Goal: Information Seeking & Learning: Learn about a topic

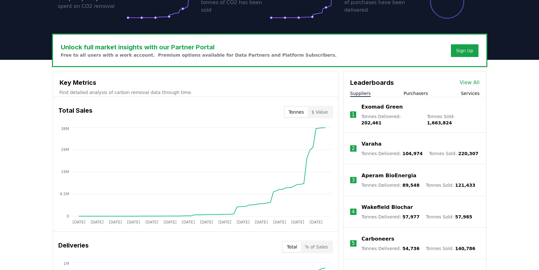
scroll to position [152, 0]
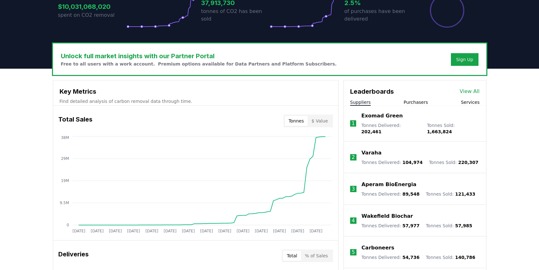
click at [466, 92] on link "View All" at bounding box center [469, 92] width 20 height 8
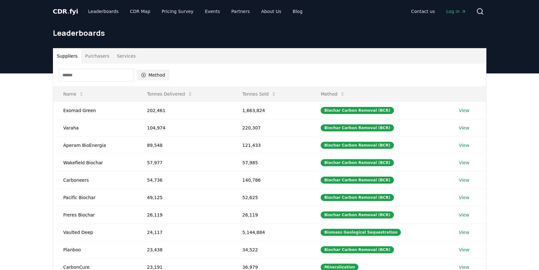
click at [147, 77] on button "Method" at bounding box center [153, 75] width 33 height 10
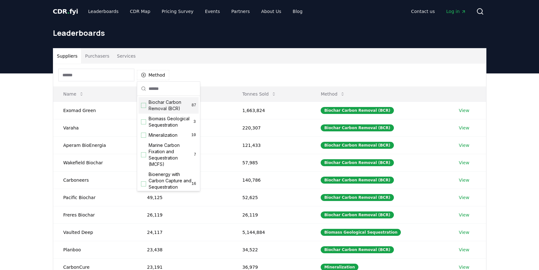
click at [144, 106] on div "Suggestions" at bounding box center [143, 105] width 5 height 5
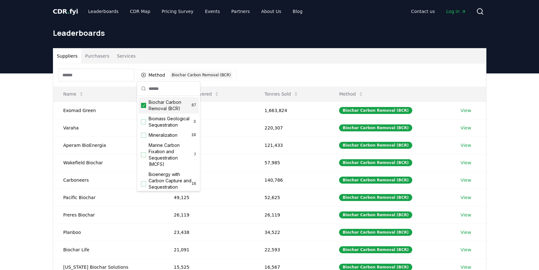
click at [272, 64] on div "Method 1 Biochar Carbon Removal (BCR)" at bounding box center [269, 75] width 432 height 23
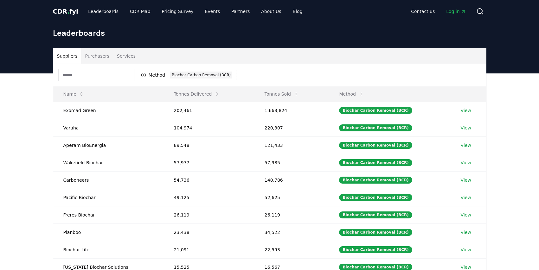
click at [66, 58] on button "Suppliers" at bounding box center [67, 55] width 28 height 15
click at [104, 77] on input at bounding box center [96, 75] width 76 height 13
click at [274, 66] on div "Method 1 Biochar Carbon Removal (BCR)" at bounding box center [269, 75] width 432 height 23
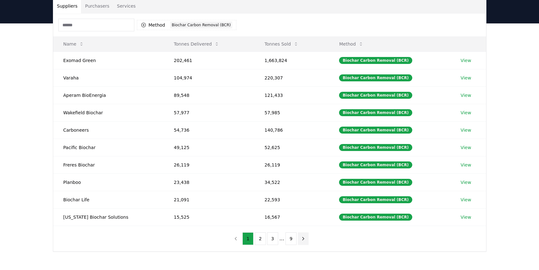
scroll to position [60, 0]
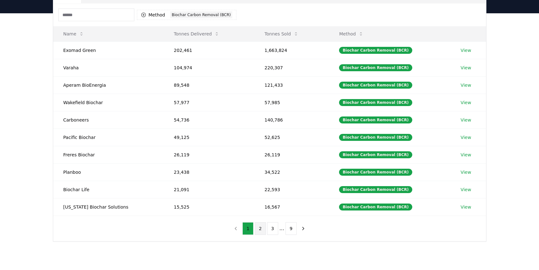
click at [260, 229] on button "2" at bounding box center [260, 228] width 11 height 13
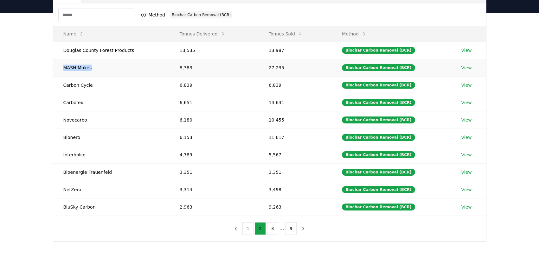
drag, startPoint x: 65, startPoint y: 68, endPoint x: 100, endPoint y: 69, distance: 35.5
click at [100, 69] on td "MASH Makes" at bounding box center [111, 67] width 116 height 17
click at [246, 230] on button "1" at bounding box center [247, 228] width 11 height 13
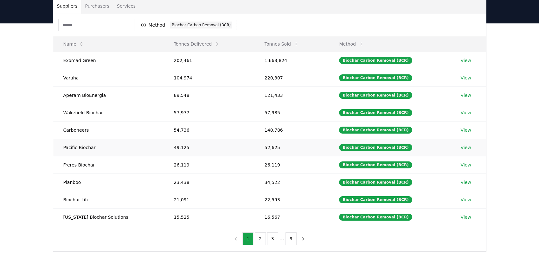
scroll to position [46, 0]
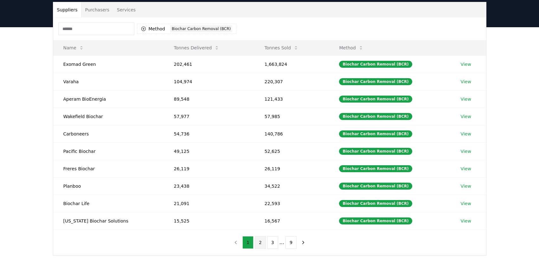
click at [262, 242] on button "2" at bounding box center [260, 242] width 11 height 13
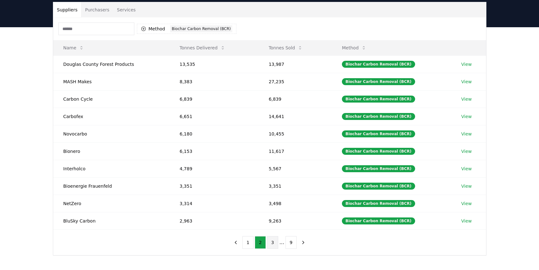
click at [273, 244] on button "3" at bounding box center [272, 242] width 11 height 13
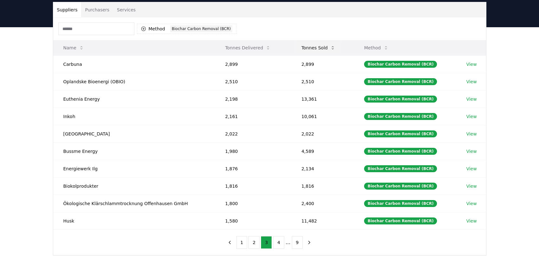
click at [324, 47] on button "Tonnes Sold" at bounding box center [318, 47] width 44 height 13
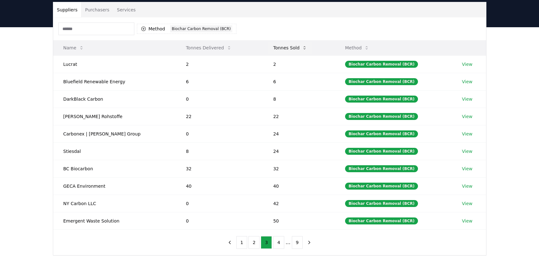
click at [277, 47] on button "Tonnes Sold" at bounding box center [290, 47] width 44 height 13
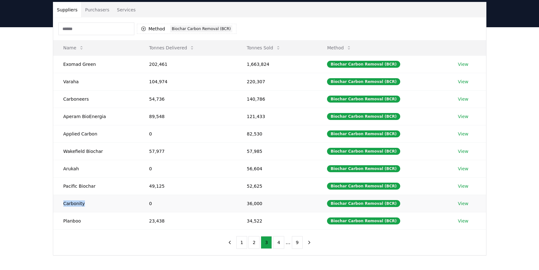
drag, startPoint x: 63, startPoint y: 204, endPoint x: 83, endPoint y: 204, distance: 19.9
click at [83, 204] on td "Carbonity" at bounding box center [96, 203] width 86 height 17
copy td "Carbonity"
click at [129, 199] on td "Carbonity" at bounding box center [96, 203] width 86 height 17
drag, startPoint x: 64, startPoint y: 168, endPoint x: 77, endPoint y: 168, distance: 13.0
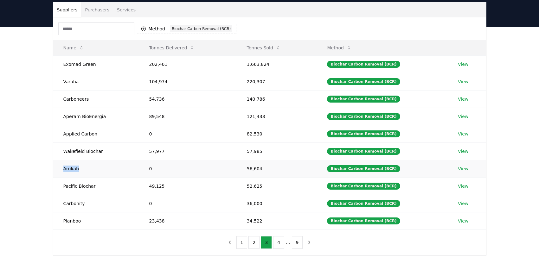
click at [77, 168] on td "Arukah" at bounding box center [96, 168] width 86 height 17
copy td "Arukah"
drag, startPoint x: 64, startPoint y: 134, endPoint x: 103, endPoint y: 134, distance: 39.3
click at [104, 134] on td "Applied Carbon" at bounding box center [96, 133] width 86 height 17
copy td "Applied Carbon"
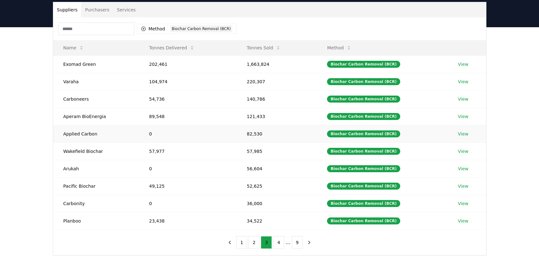
click at [171, 133] on td "0" at bounding box center [188, 133] width 98 height 17
click at [254, 242] on button "2" at bounding box center [253, 242] width 11 height 13
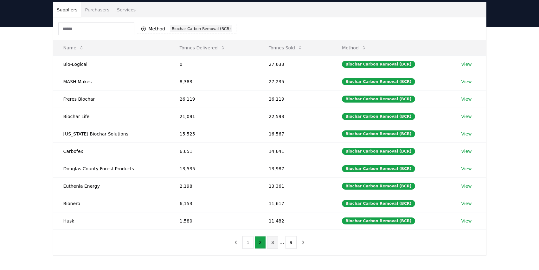
click at [270, 242] on button "3" at bounding box center [272, 242] width 11 height 13
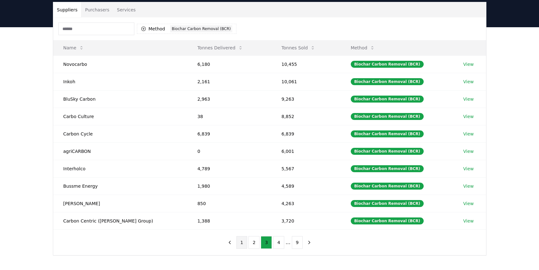
click at [242, 245] on button "1" at bounding box center [241, 242] width 11 height 13
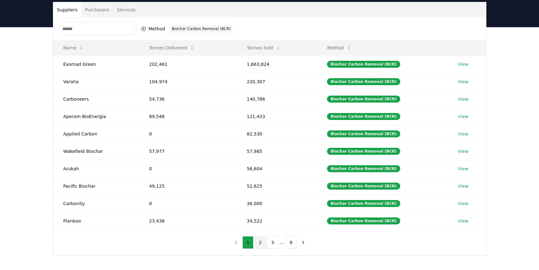
click at [260, 243] on button "2" at bounding box center [260, 242] width 11 height 13
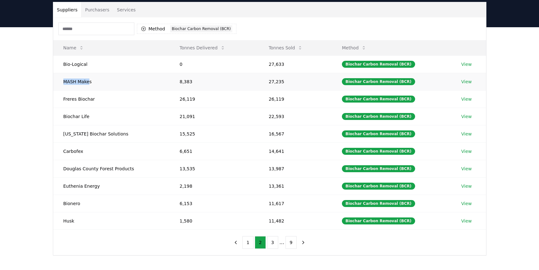
drag, startPoint x: 64, startPoint y: 83, endPoint x: 91, endPoint y: 83, distance: 27.5
click at [91, 83] on td "MASH Makes" at bounding box center [111, 81] width 116 height 17
drag, startPoint x: 64, startPoint y: 100, endPoint x: 97, endPoint y: 104, distance: 32.8
click at [97, 104] on td "Freres Biochar" at bounding box center [111, 98] width 116 height 17
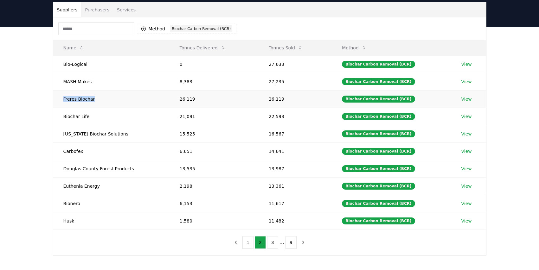
copy td "Freres Biochar"
drag, startPoint x: 64, startPoint y: 117, endPoint x: 93, endPoint y: 118, distance: 29.1
click at [93, 118] on td "Biochar Life" at bounding box center [111, 116] width 116 height 17
copy td "Biochar Life"
drag, startPoint x: 64, startPoint y: 151, endPoint x: 83, endPoint y: 153, distance: 18.8
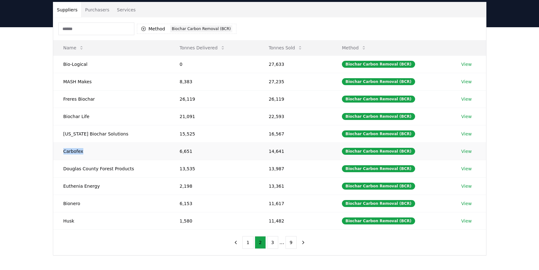
click at [83, 153] on td "Carbofex" at bounding box center [111, 150] width 116 height 17
copy td "Carbofex"
drag, startPoint x: 63, startPoint y: 186, endPoint x: 99, endPoint y: 186, distance: 35.8
click at [99, 186] on td "Euthenia Energy" at bounding box center [111, 185] width 116 height 17
copy td "Euthenia Energy"
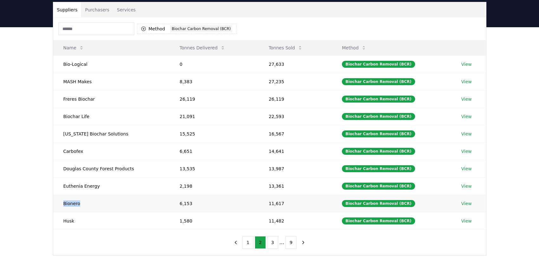
drag, startPoint x: 63, startPoint y: 205, endPoint x: 92, endPoint y: 204, distance: 29.1
click at [92, 204] on td "Bionero" at bounding box center [111, 203] width 116 height 17
copy td "Bionero"
drag, startPoint x: 63, startPoint y: 220, endPoint x: 74, endPoint y: 220, distance: 10.8
click at [74, 220] on td "Husk" at bounding box center [111, 220] width 116 height 17
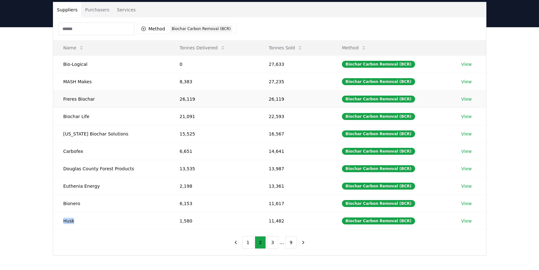
copy td "Husk"
click at [223, 193] on td "2,198" at bounding box center [213, 185] width 89 height 17
click at [272, 245] on button "3" at bounding box center [272, 242] width 11 height 13
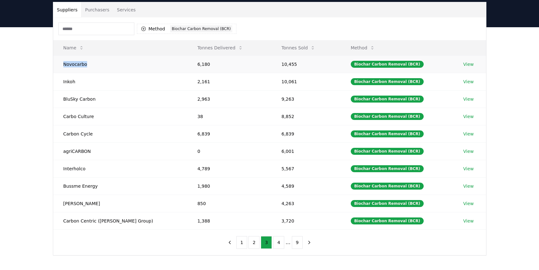
drag, startPoint x: 64, startPoint y: 63, endPoint x: 85, endPoint y: 63, distance: 20.3
click at [85, 63] on td "Novocarbo" at bounding box center [120, 63] width 134 height 17
copy td "Novocarbo"
drag, startPoint x: 63, startPoint y: 82, endPoint x: 79, endPoint y: 81, distance: 15.5
click at [79, 82] on td "Inkoh" at bounding box center [120, 81] width 134 height 17
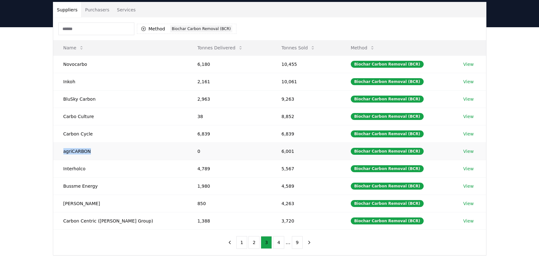
drag, startPoint x: 63, startPoint y: 152, endPoint x: 90, endPoint y: 152, distance: 26.9
click at [90, 152] on td "agriCARBON" at bounding box center [120, 150] width 134 height 17
drag, startPoint x: 63, startPoint y: 98, endPoint x: 94, endPoint y: 101, distance: 30.5
click at [94, 101] on td "BluSky Carbon" at bounding box center [120, 98] width 134 height 17
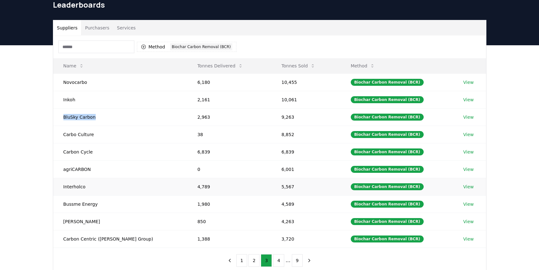
scroll to position [28, 0]
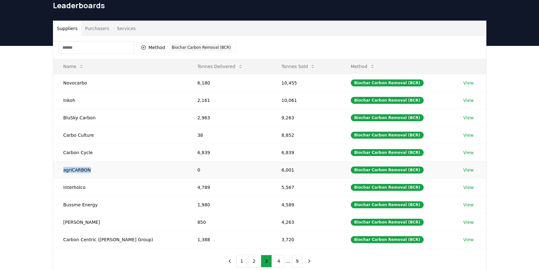
drag, startPoint x: 63, startPoint y: 172, endPoint x: 89, endPoint y: 172, distance: 26.6
click at [89, 172] on td "agriCARBON" at bounding box center [120, 169] width 134 height 17
drag, startPoint x: 61, startPoint y: 205, endPoint x: 104, endPoint y: 205, distance: 42.7
click at [104, 205] on td "Bussme Energy" at bounding box center [120, 204] width 134 height 17
click at [154, 156] on td "Carbon Cycle" at bounding box center [120, 152] width 134 height 17
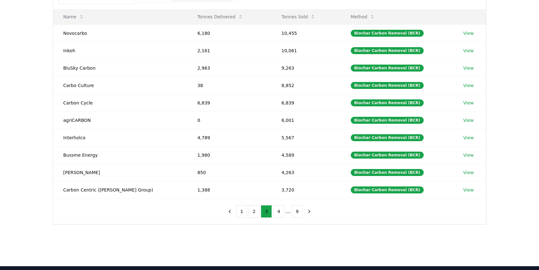
scroll to position [70, 0]
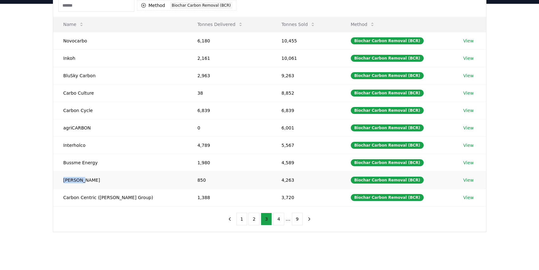
drag, startPoint x: 64, startPoint y: 178, endPoint x: 84, endPoint y: 180, distance: 19.7
click at [84, 180] on td "[PERSON_NAME]" at bounding box center [120, 179] width 134 height 17
click at [279, 219] on button "4" at bounding box center [278, 219] width 11 height 13
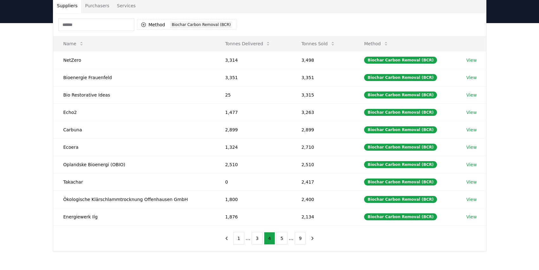
scroll to position [50, 0]
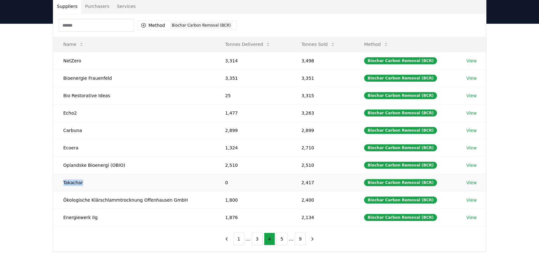
drag, startPoint x: 64, startPoint y: 183, endPoint x: 83, endPoint y: 183, distance: 19.6
click at [83, 183] on td "Takachar" at bounding box center [134, 182] width 162 height 17
click at [78, 184] on td "Takachar" at bounding box center [134, 182] width 162 height 17
click at [466, 183] on link "View" at bounding box center [471, 183] width 10 height 6
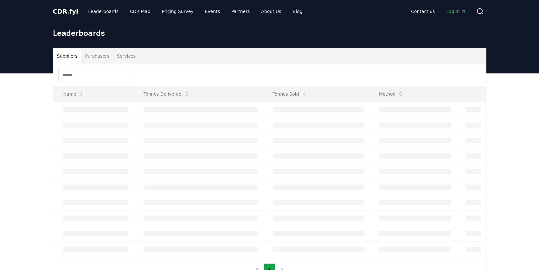
scroll to position [50, 0]
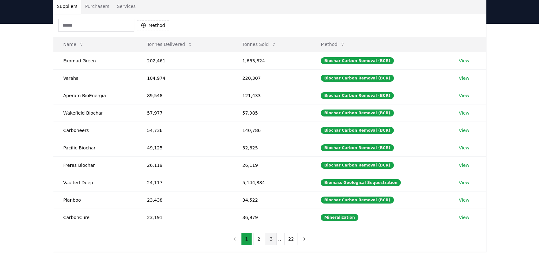
click at [273, 241] on button "3" at bounding box center [270, 239] width 11 height 13
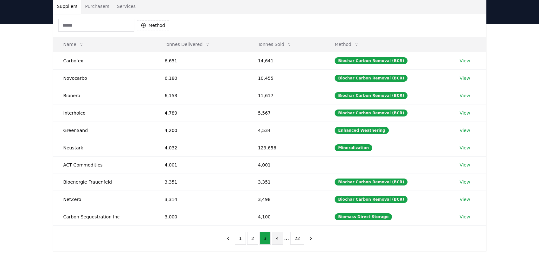
click at [278, 240] on button "4" at bounding box center [277, 238] width 11 height 13
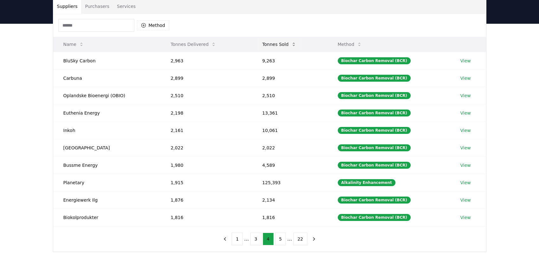
click at [276, 42] on button "Tonnes Sold" at bounding box center [279, 44] width 44 height 13
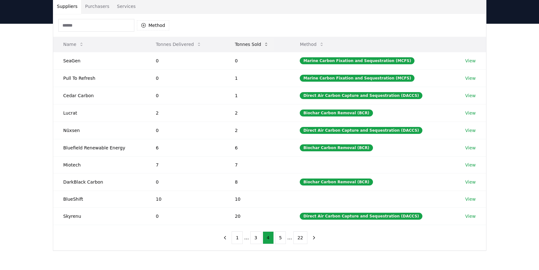
click at [256, 43] on button "Tonnes Sold" at bounding box center [252, 44] width 44 height 13
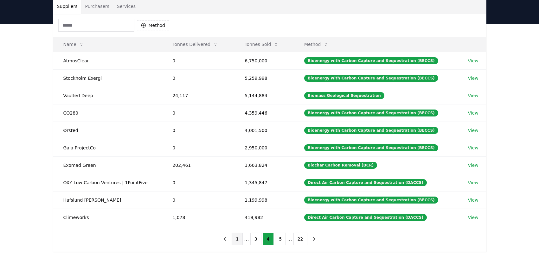
click at [238, 239] on button "1" at bounding box center [236, 239] width 11 height 13
click at [249, 241] on button "1" at bounding box center [246, 239] width 11 height 13
click at [258, 238] on button "2" at bounding box center [258, 239] width 11 height 13
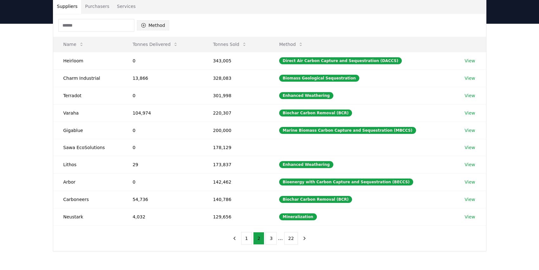
click at [146, 23] on button "Method" at bounding box center [153, 25] width 33 height 10
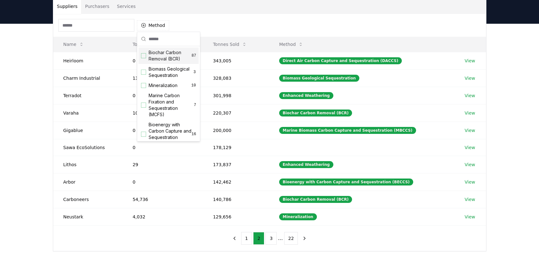
click at [159, 55] on span "Biochar Carbon Removal (BCR)" at bounding box center [169, 55] width 43 height 13
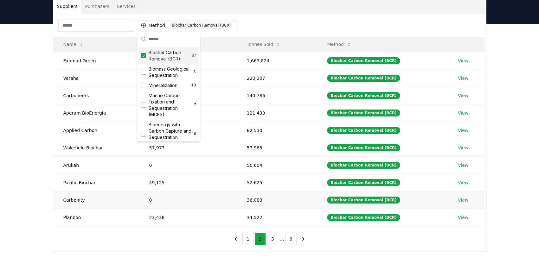
click at [287, 205] on td "36,000" at bounding box center [277, 199] width 80 height 17
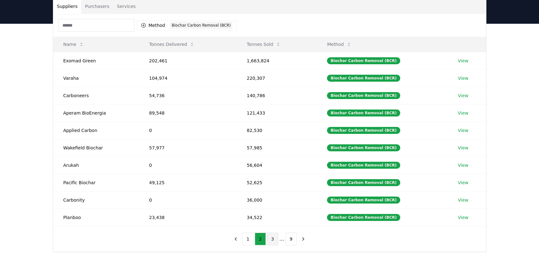
click at [275, 234] on button "3" at bounding box center [272, 239] width 11 height 13
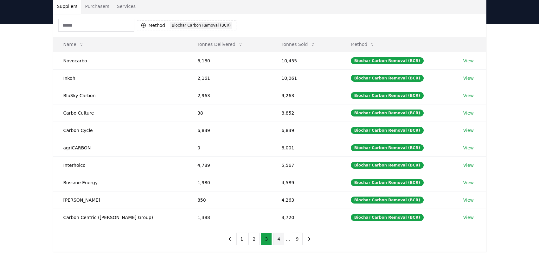
click at [280, 238] on button "4" at bounding box center [278, 239] width 11 height 13
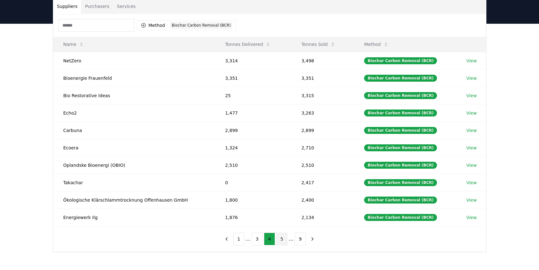
click at [283, 239] on button "5" at bounding box center [281, 239] width 11 height 13
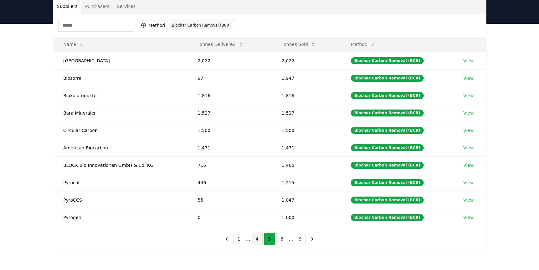
click at [261, 238] on button "4" at bounding box center [256, 239] width 11 height 13
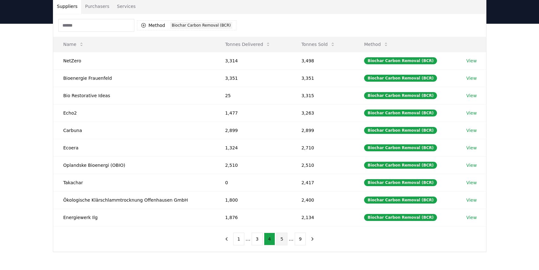
click at [279, 239] on button "5" at bounding box center [281, 239] width 11 height 13
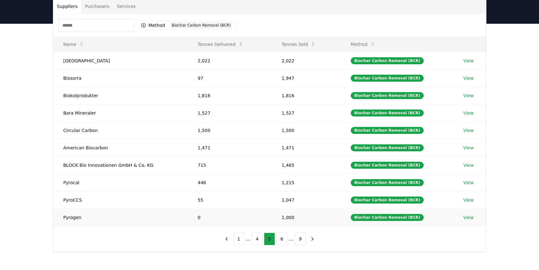
click at [73, 217] on td "Pyrogen" at bounding box center [120, 217] width 134 height 17
drag, startPoint x: 62, startPoint y: 219, endPoint x: 88, endPoint y: 218, distance: 25.6
click at [88, 218] on td "Pyrogen" at bounding box center [120, 217] width 134 height 17
drag, startPoint x: 64, startPoint y: 130, endPoint x: 93, endPoint y: 131, distance: 29.5
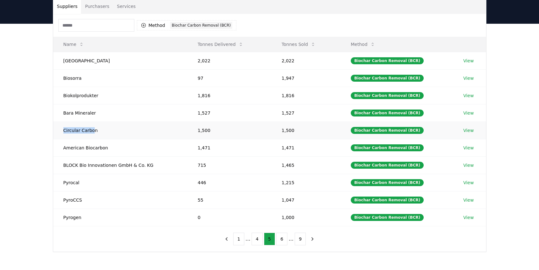
click at [93, 131] on td "Circular Carbon" at bounding box center [120, 130] width 134 height 17
click at [136, 118] on td "Bara Mineraler" at bounding box center [120, 112] width 134 height 17
drag, startPoint x: 62, startPoint y: 131, endPoint x: 101, endPoint y: 131, distance: 38.6
click at [101, 131] on td "Circular Carbon" at bounding box center [120, 130] width 134 height 17
copy td "Circular Carbon"
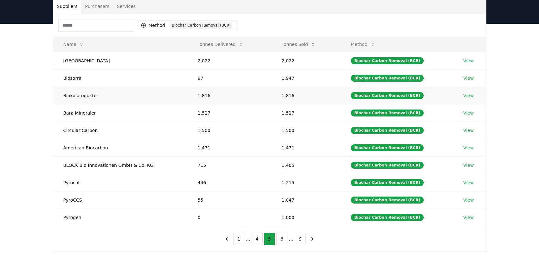
click at [111, 101] on td "Biokolprodukter" at bounding box center [120, 95] width 134 height 17
drag, startPoint x: 64, startPoint y: 60, endPoint x: 82, endPoint y: 60, distance: 18.4
click at [82, 60] on td "[GEOGRAPHIC_DATA]" at bounding box center [120, 60] width 134 height 17
copy td "[GEOGRAPHIC_DATA]"
click at [281, 242] on button "6" at bounding box center [281, 239] width 11 height 13
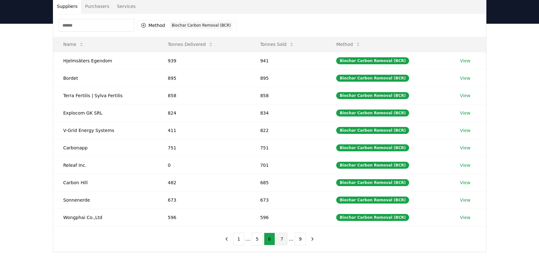
click at [280, 241] on button "7" at bounding box center [281, 239] width 11 height 13
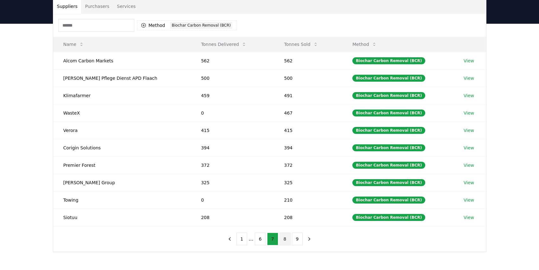
click at [285, 238] on button "8" at bounding box center [284, 239] width 11 height 13
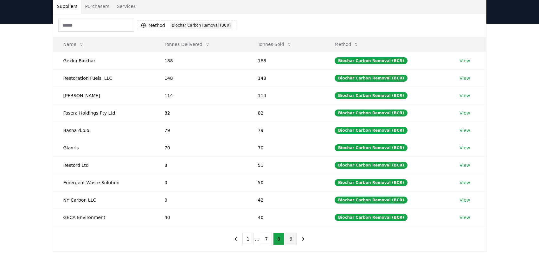
click at [291, 237] on button "9" at bounding box center [290, 239] width 11 height 13
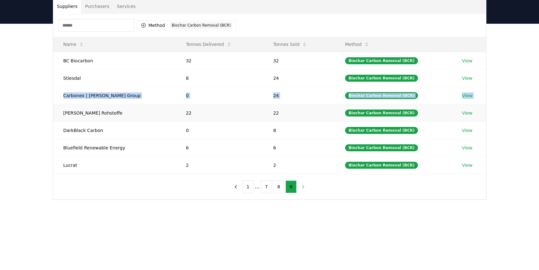
drag, startPoint x: 63, startPoint y: 94, endPoint x: 110, endPoint y: 105, distance: 48.5
click at [110, 105] on tbody "BC Biocarbon 32 32 Biochar Carbon Removal (BCR) View Stiesdal 8 24 Biochar Carb…" at bounding box center [269, 113] width 432 height 122
click at [114, 94] on td "Carbonex | [PERSON_NAME] Group" at bounding box center [114, 95] width 123 height 17
click at [62, 93] on td "Carbonex | [PERSON_NAME] Group" at bounding box center [114, 95] width 123 height 17
drag, startPoint x: 63, startPoint y: 95, endPoint x: 110, endPoint y: 96, distance: 46.6
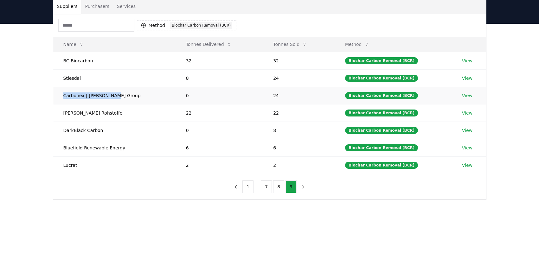
click at [110, 96] on td "Carbonex | [PERSON_NAME] Group" at bounding box center [114, 95] width 123 height 17
copy td "Carbonex | [PERSON_NAME] Group"
click at [279, 187] on button "8" at bounding box center [278, 186] width 11 height 13
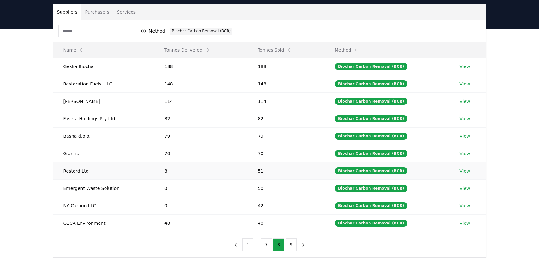
scroll to position [32, 0]
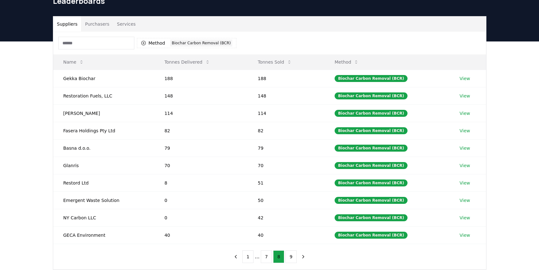
click at [105, 47] on input at bounding box center [96, 43] width 76 height 13
click at [143, 41] on icon "button" at bounding box center [143, 43] width 5 height 5
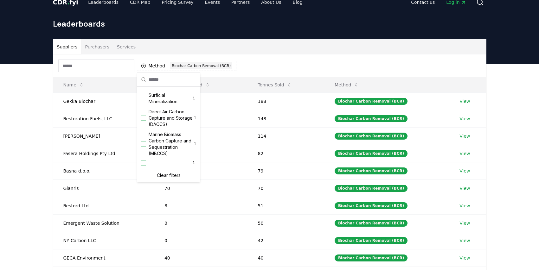
scroll to position [217, 0]
click at [153, 176] on div "Clear filters" at bounding box center [168, 175] width 60 height 10
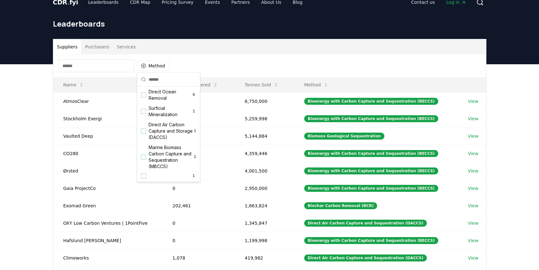
scroll to position [204, 0]
click at [186, 50] on div "Suppliers Purchasers Services" at bounding box center [269, 46] width 432 height 15
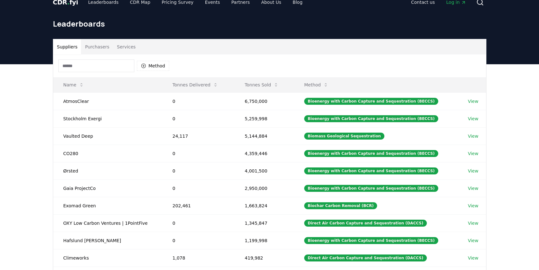
click at [96, 66] on input at bounding box center [96, 66] width 76 height 13
click at [38, 83] on div "Suppliers Purchasers Services Method Name Tonnes Delivered Tonnes Sold Method A…" at bounding box center [269, 191] width 539 height 254
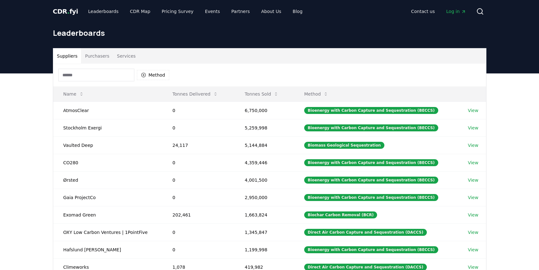
click at [92, 57] on button "Purchasers" at bounding box center [97, 55] width 32 height 15
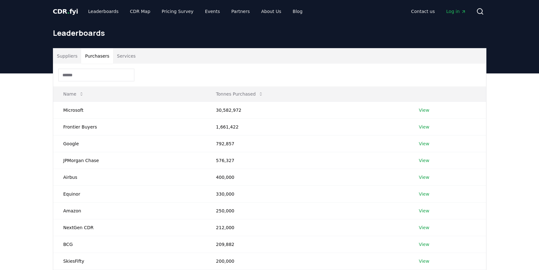
click at [136, 54] on button "Services" at bounding box center [126, 55] width 26 height 15
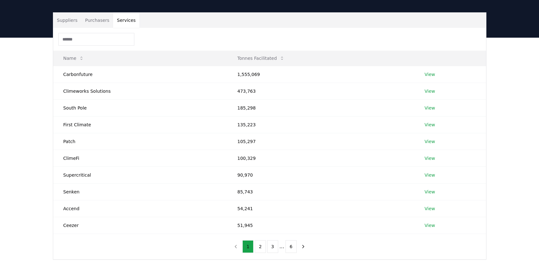
scroll to position [44, 0]
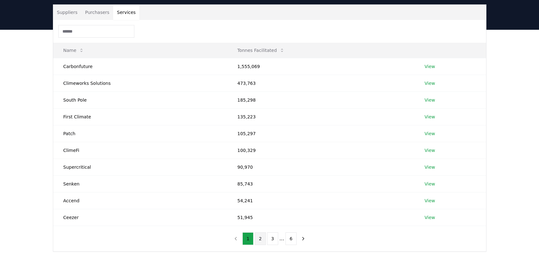
click at [261, 241] on button "2" at bounding box center [260, 238] width 11 height 13
drag, startPoint x: 63, startPoint y: 67, endPoint x: 77, endPoint y: 69, distance: 14.7
click at [77, 69] on td "CUR8" at bounding box center [140, 66] width 174 height 17
click at [138, 193] on td "Numerco" at bounding box center [140, 200] width 174 height 17
click at [136, 192] on td "Carbonplace" at bounding box center [140, 183] width 174 height 17
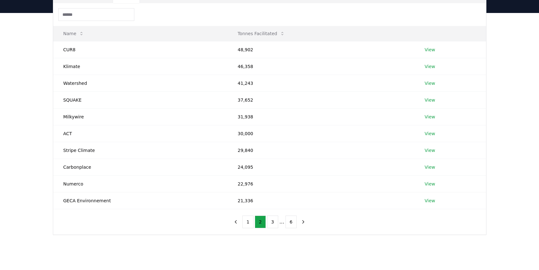
scroll to position [68, 0]
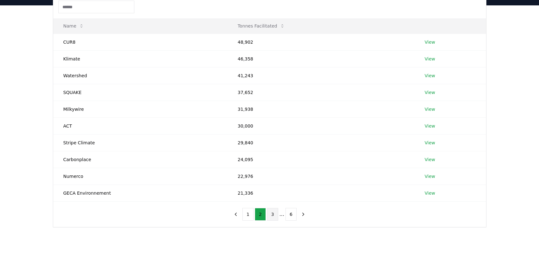
click at [274, 215] on button "3" at bounding box center [272, 214] width 11 height 13
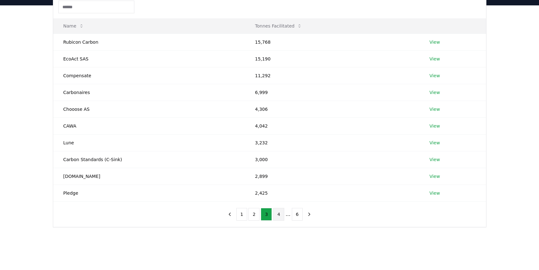
click at [278, 214] on button "4" at bounding box center [278, 214] width 11 height 13
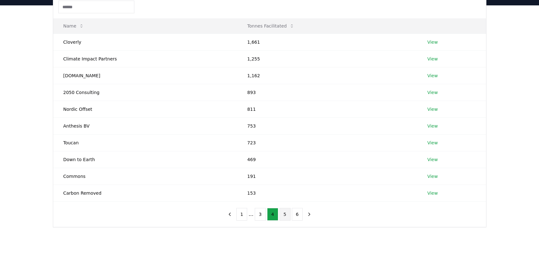
click at [279, 212] on button "5" at bounding box center [284, 214] width 11 height 13
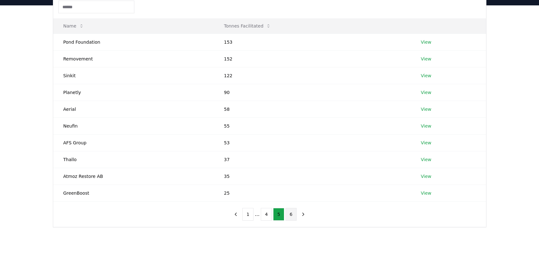
click at [290, 216] on button "6" at bounding box center [290, 214] width 11 height 13
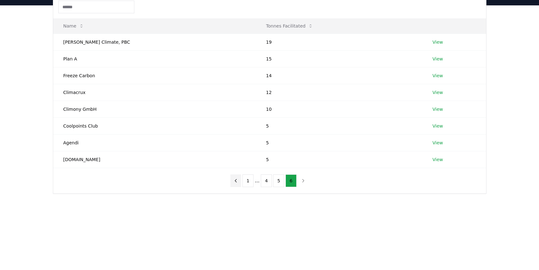
click at [238, 179] on icon "previous page" at bounding box center [236, 181] width 6 height 6
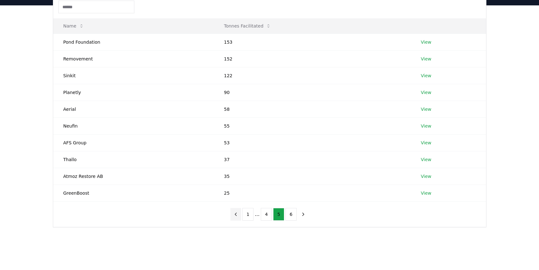
click at [239, 179] on td "35" at bounding box center [312, 176] width 197 height 17
click at [248, 216] on button "1" at bounding box center [247, 214] width 11 height 13
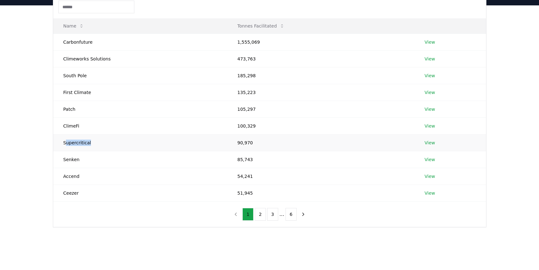
drag, startPoint x: 66, startPoint y: 142, endPoint x: 115, endPoint y: 143, distance: 49.7
click at [116, 143] on td "Supercritical" at bounding box center [140, 142] width 174 height 17
click at [115, 143] on td "Supercritical" at bounding box center [140, 142] width 174 height 17
drag, startPoint x: 63, startPoint y: 42, endPoint x: 102, endPoint y: 41, distance: 39.3
click at [103, 41] on td "Carbonfuture" at bounding box center [140, 42] width 174 height 17
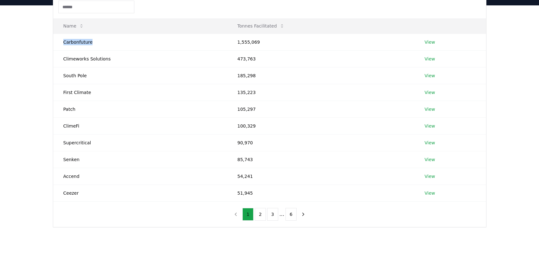
copy td "Carbonfuture"
